Goal: Check status: Check status

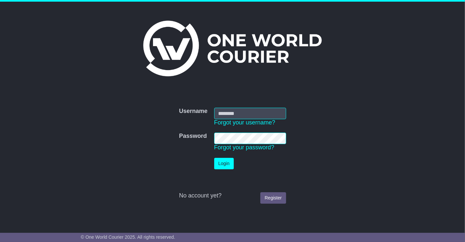
type input "**********"
click at [223, 164] on button "Login" at bounding box center [224, 163] width 20 height 11
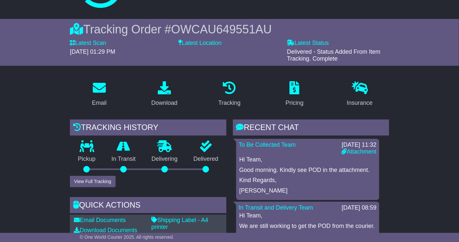
scroll to position [40, 0]
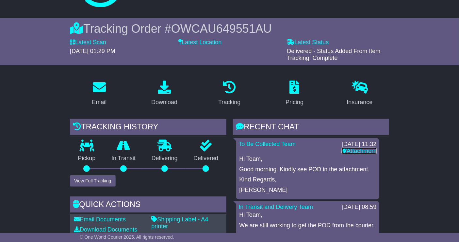
click at [362, 151] on link "Attachment" at bounding box center [359, 150] width 35 height 7
